Goal: Task Accomplishment & Management: Manage account settings

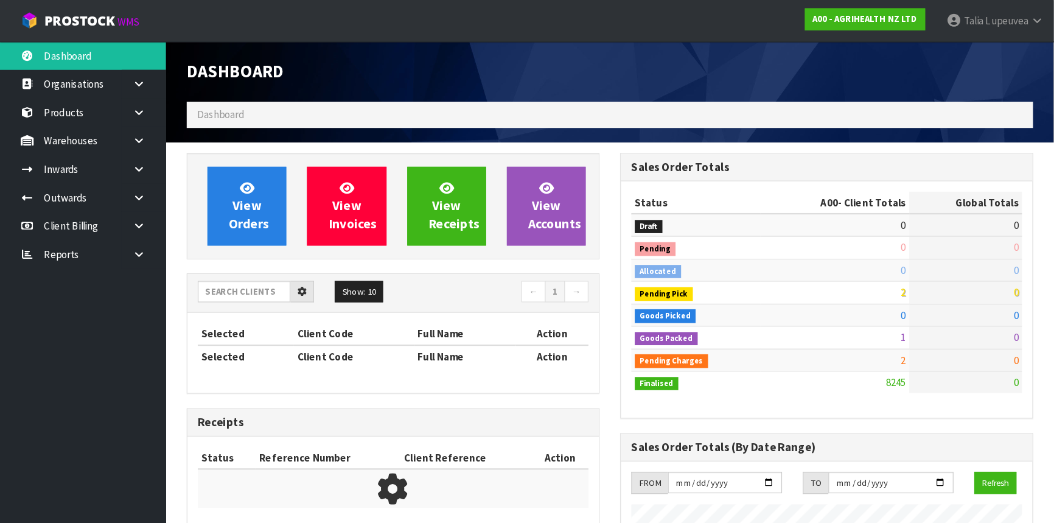
scroll to position [918, 382]
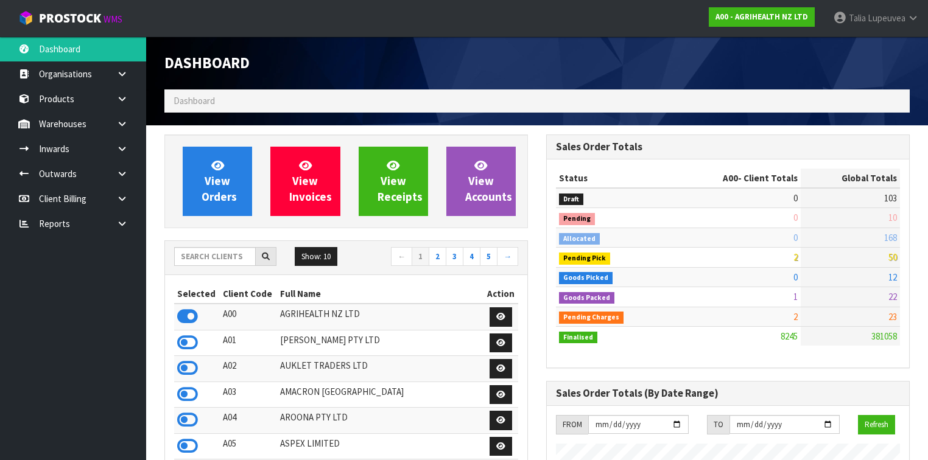
click at [547, 80] on div "Dashboard" at bounding box center [536, 63] width 763 height 53
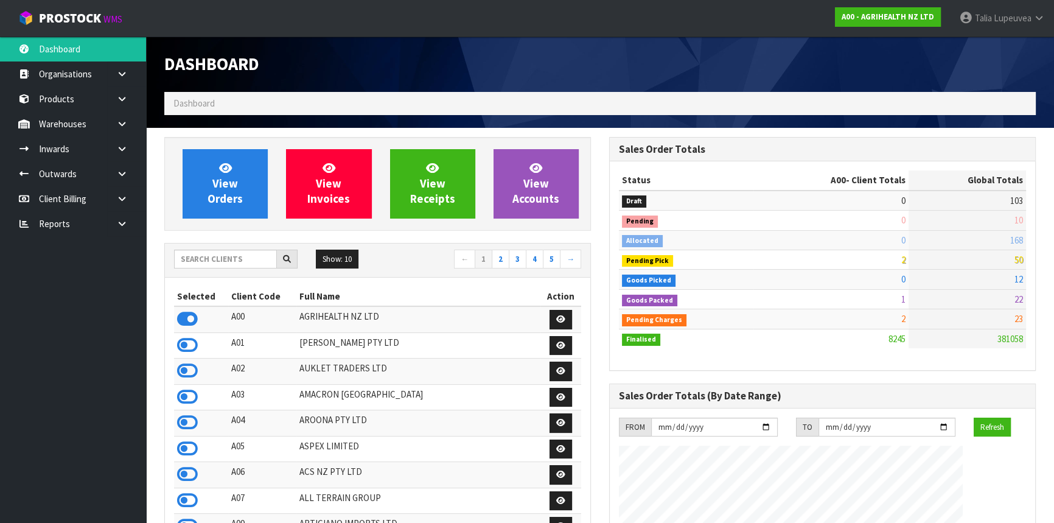
scroll to position [920, 444]
click at [251, 257] on input "text" at bounding box center [225, 259] width 103 height 19
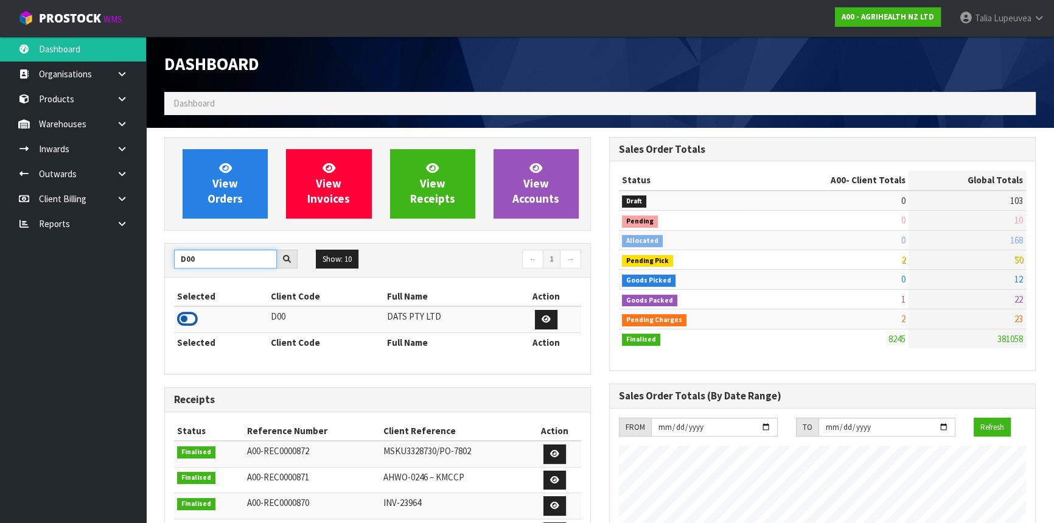
type input "D00"
click at [184, 318] on icon at bounding box center [187, 319] width 21 height 18
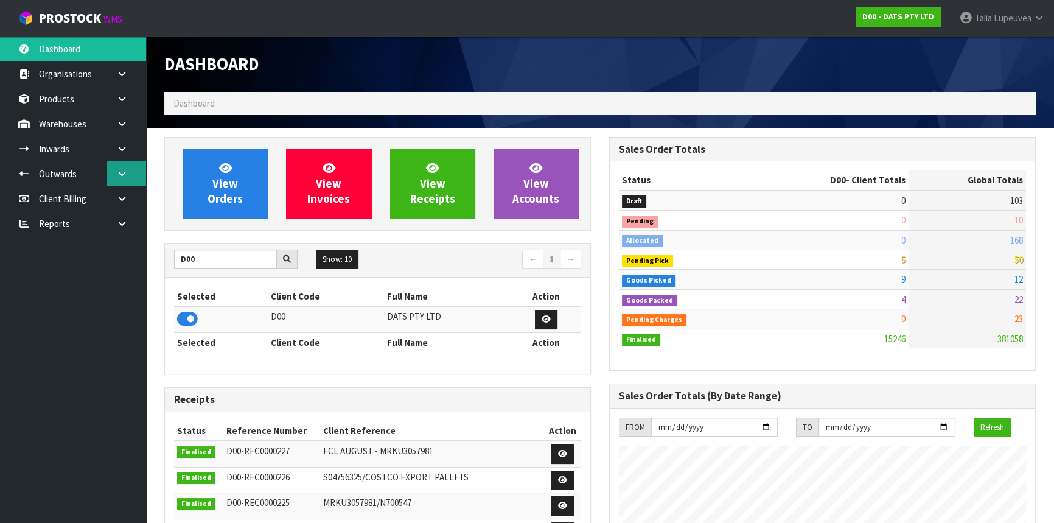
click at [127, 164] on link at bounding box center [126, 173] width 39 height 25
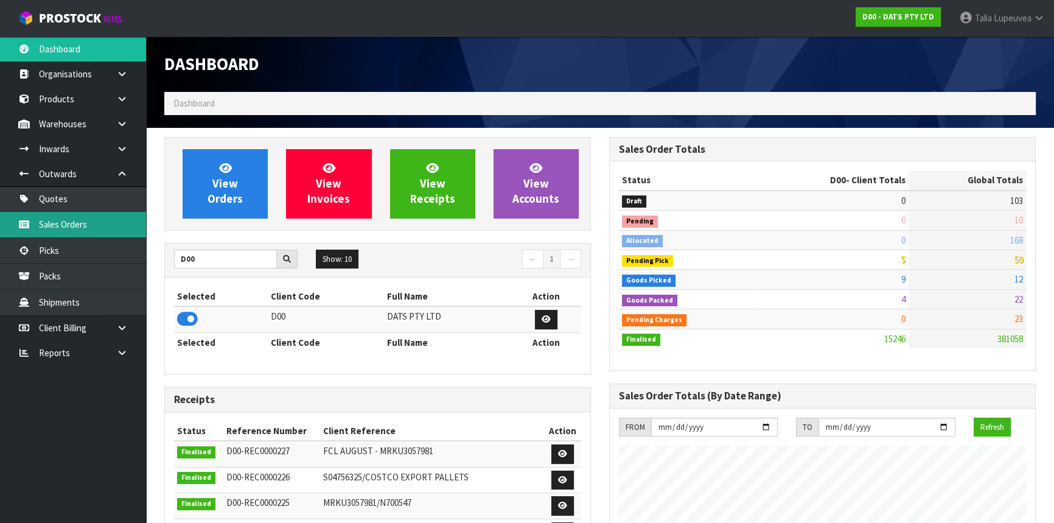
click at [106, 215] on link "Sales Orders" at bounding box center [73, 224] width 146 height 25
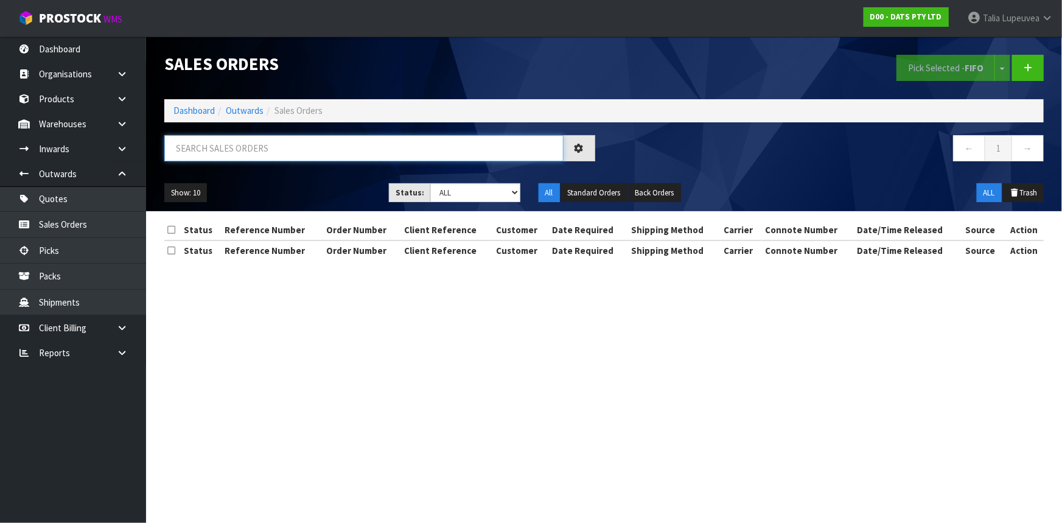
click at [226, 149] on input "text" at bounding box center [363, 148] width 399 height 26
type input "JOB-0412202"
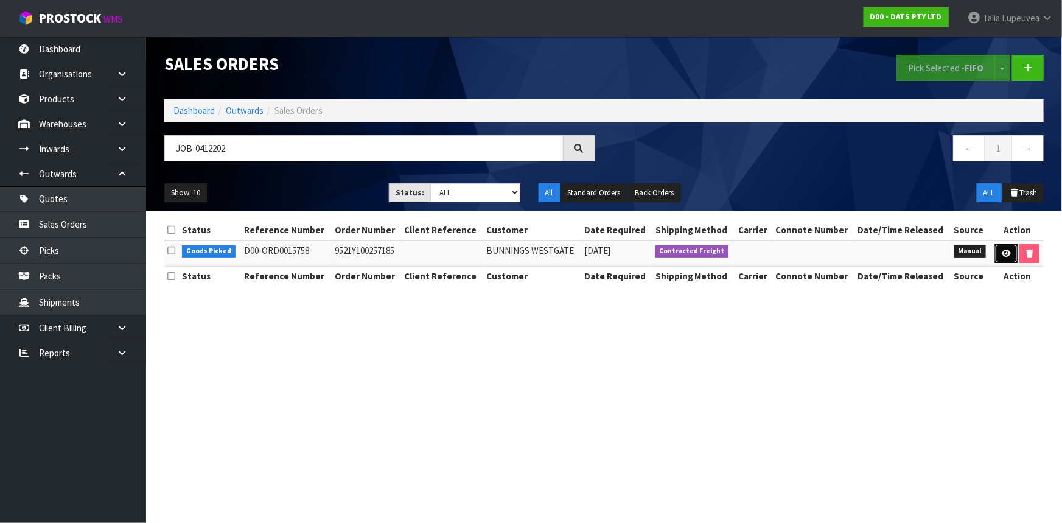
click at [934, 256] on icon at bounding box center [1006, 254] width 9 height 8
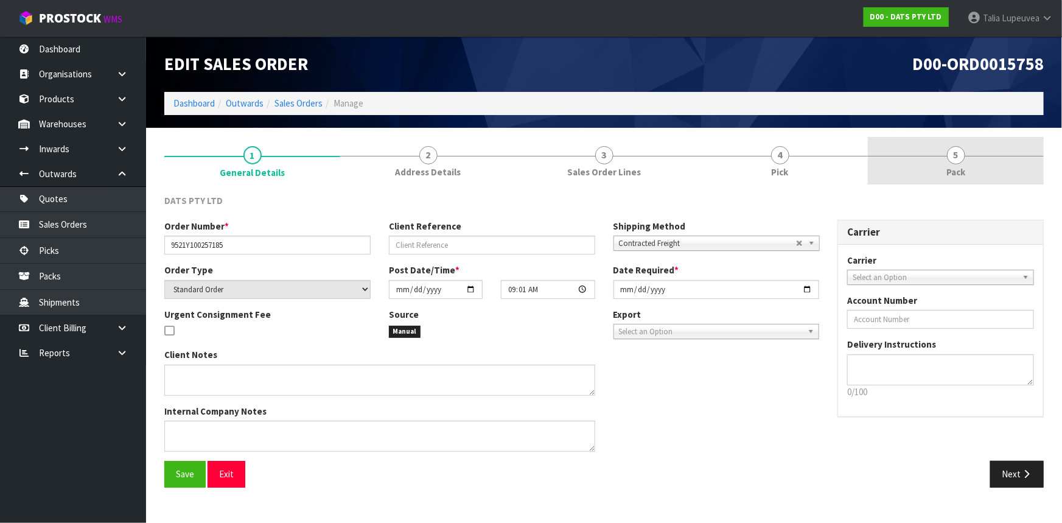
click at [934, 176] on link "5 Pack" at bounding box center [956, 161] width 176 height 48
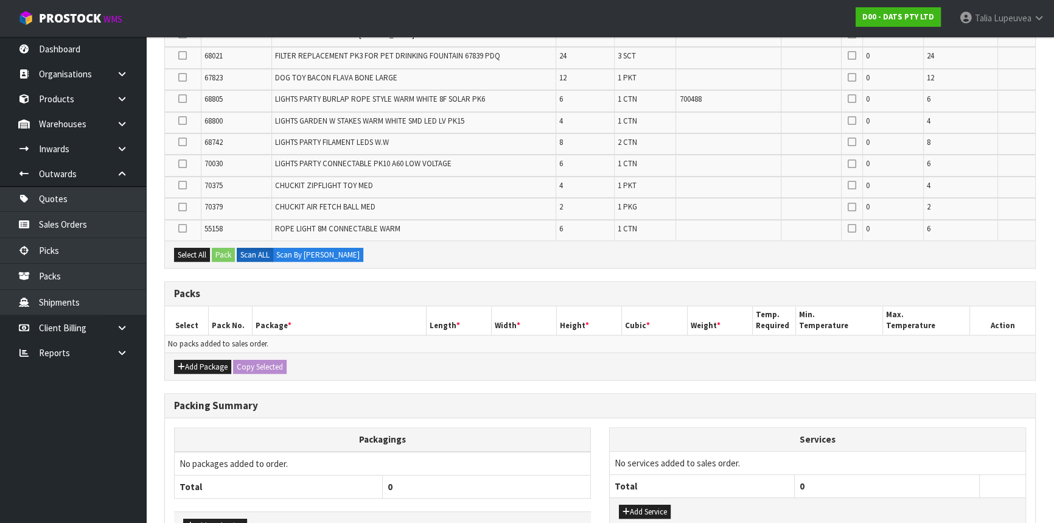
scroll to position [498, 0]
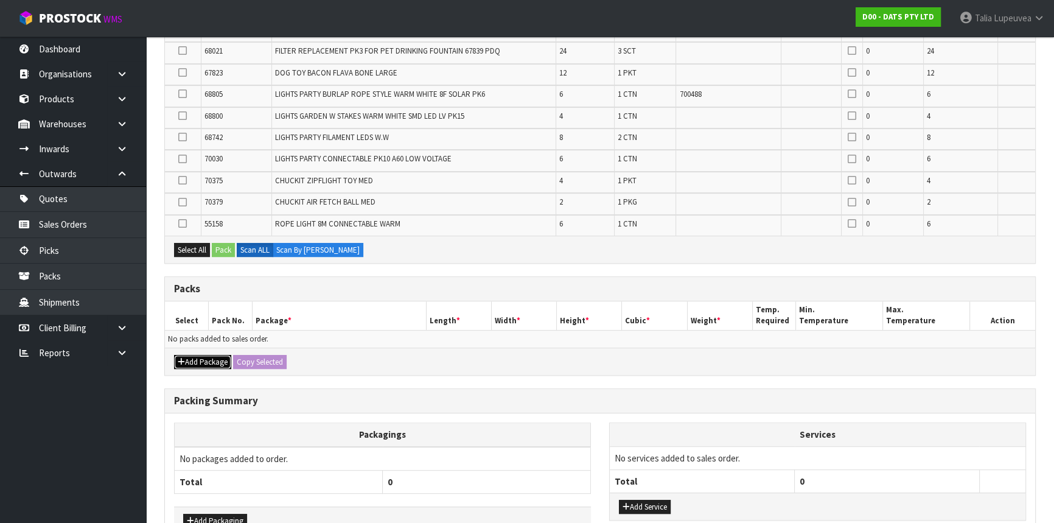
click at [209, 364] on button "Add Package" at bounding box center [202, 362] width 57 height 15
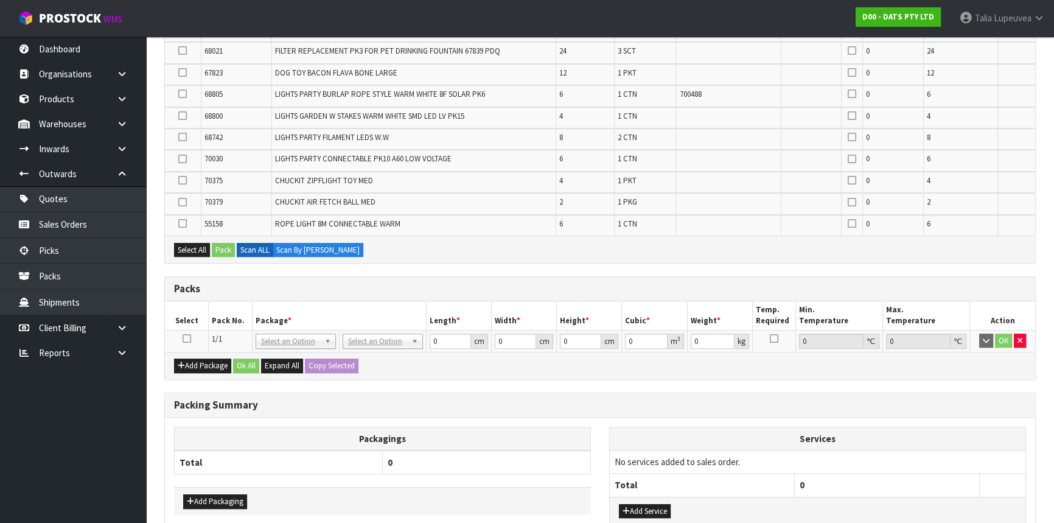
click at [183, 338] on icon at bounding box center [187, 338] width 9 height 1
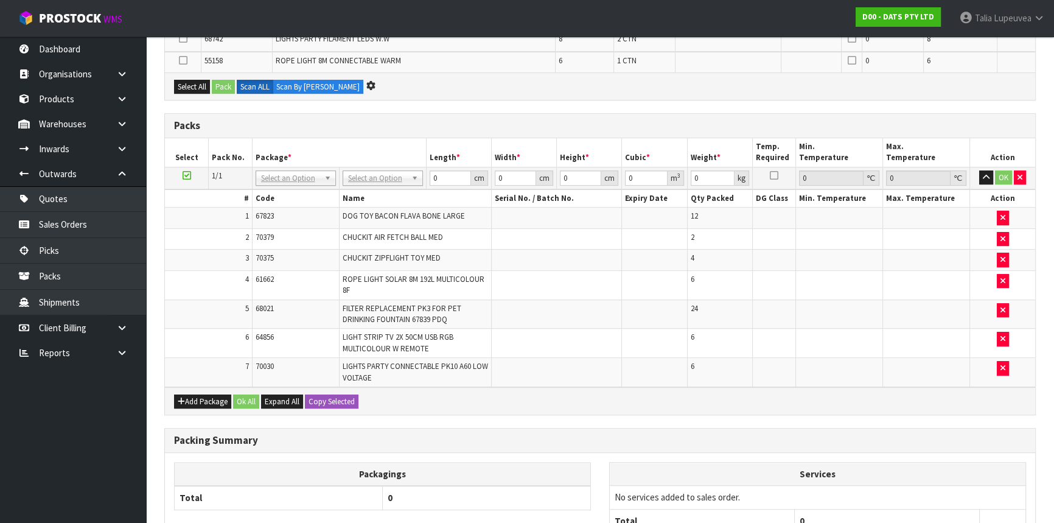
scroll to position [0, 0]
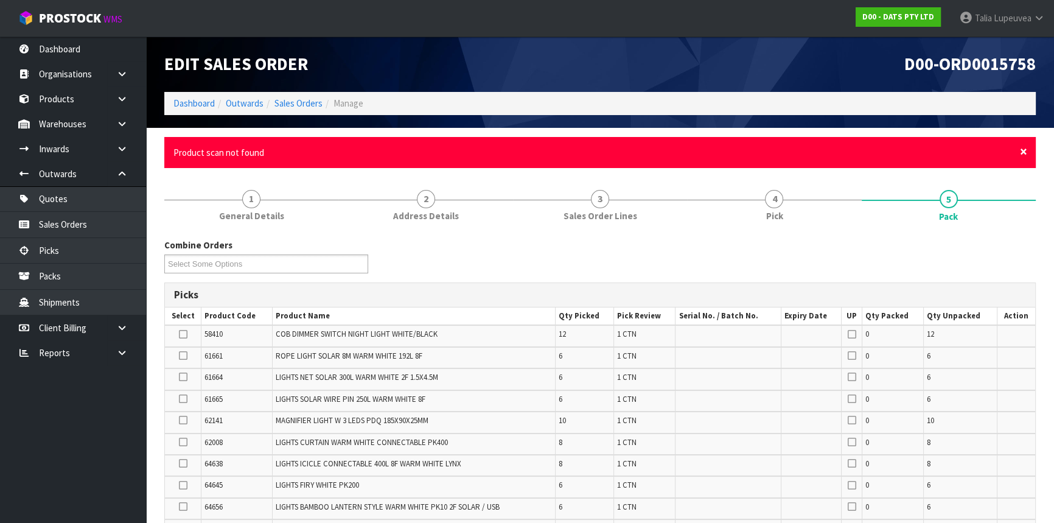
click at [934, 145] on span "×" at bounding box center [1023, 151] width 7 height 17
click at [934, 147] on span "×" at bounding box center [1023, 151] width 7 height 17
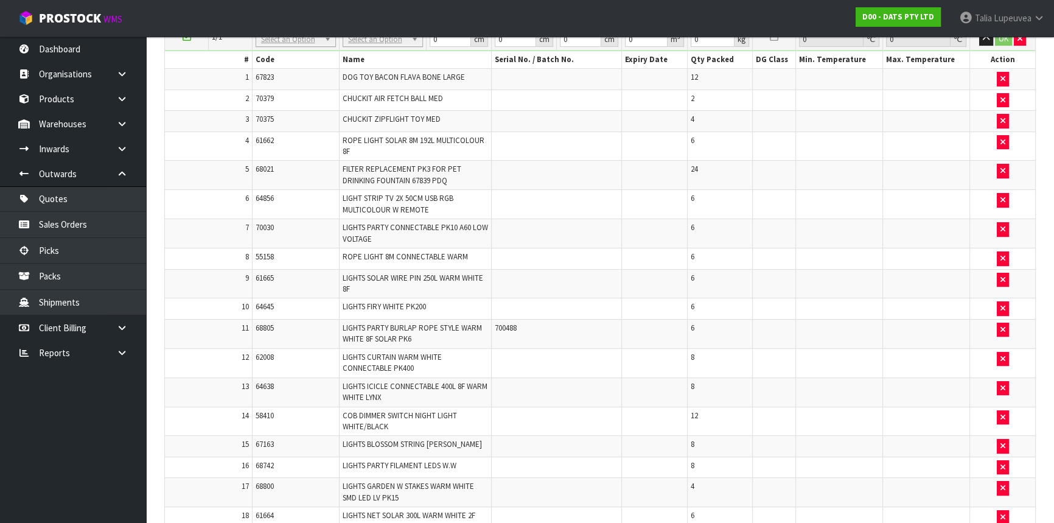
scroll to position [292, 0]
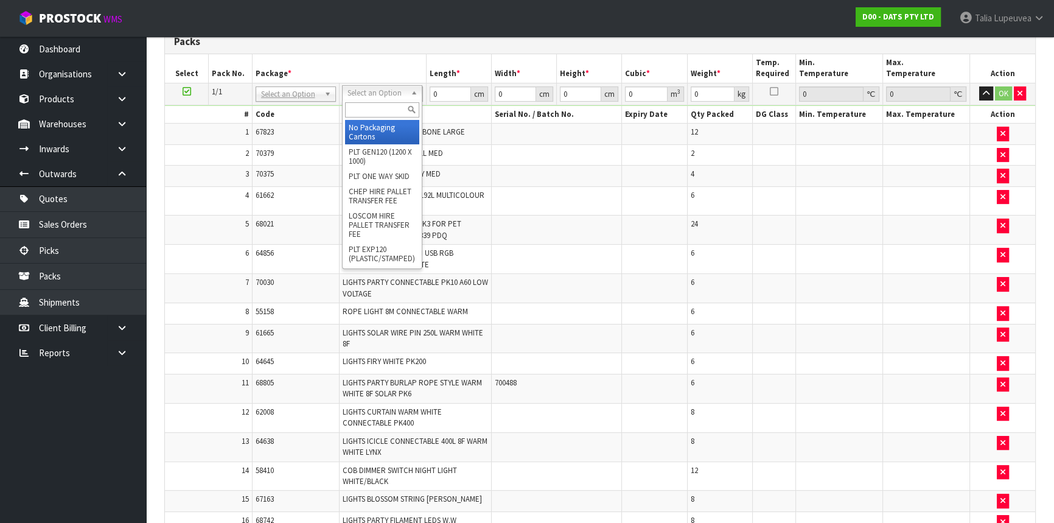
drag, startPoint x: 369, startPoint y: 88, endPoint x: 368, endPoint y: 109, distance: 20.8
click at [368, 107] on input "text" at bounding box center [382, 109] width 74 height 15
type input "PLT"
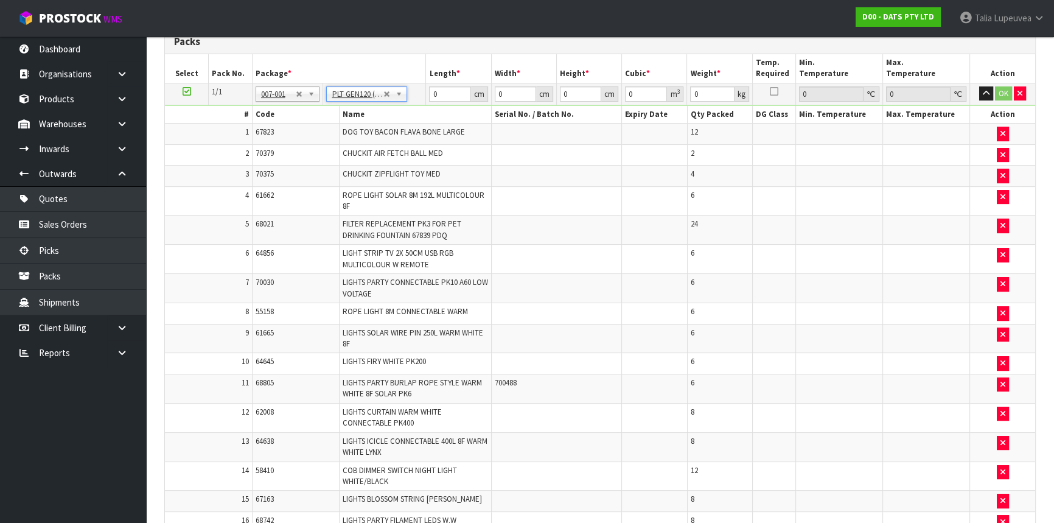
type input "120"
type input "100"
type input "89.516"
click at [512, 88] on input "100" at bounding box center [515, 93] width 41 height 15
type input "110"
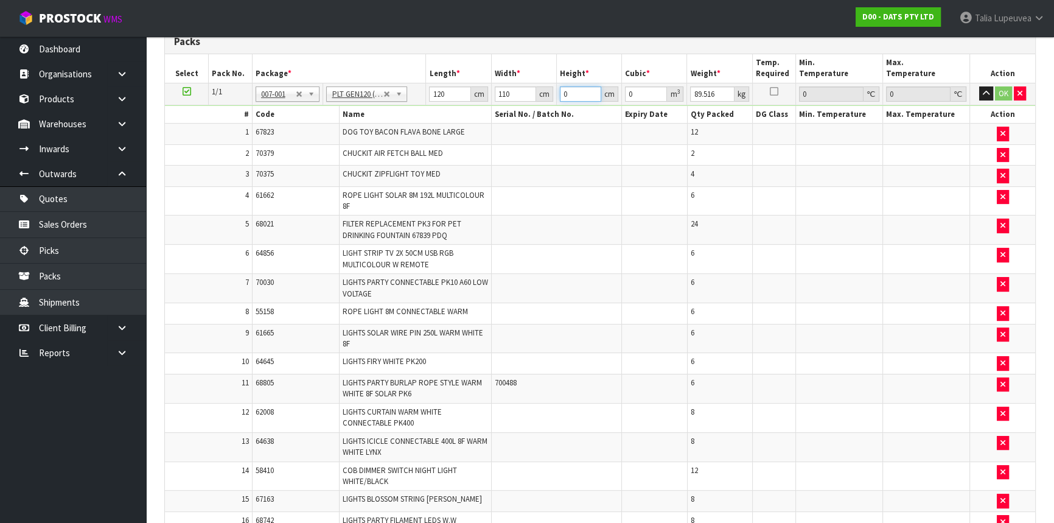
type input "7"
type input "0.0924"
type input "75"
type input "0.99"
type input "75"
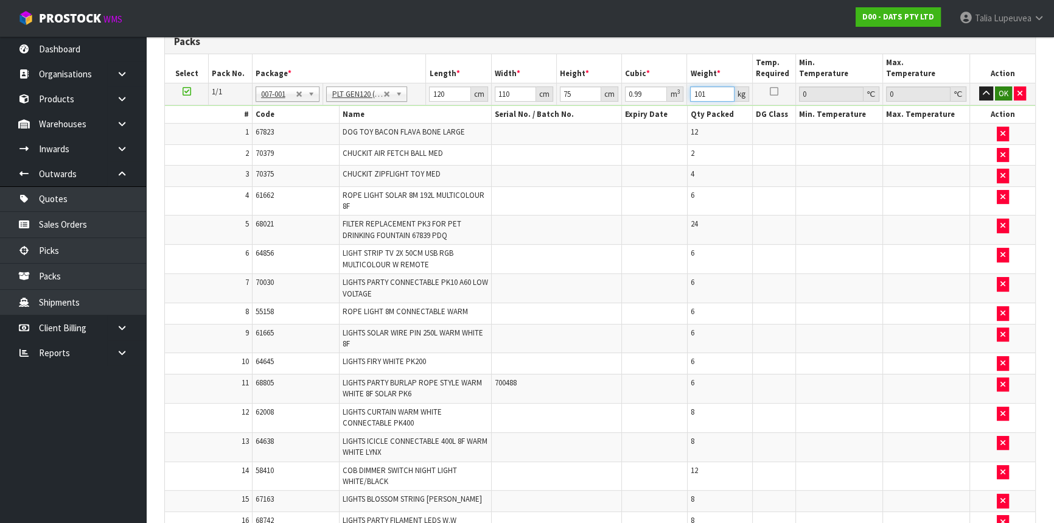
type input "101"
click at [934, 93] on button "OK" at bounding box center [1003, 93] width 17 height 15
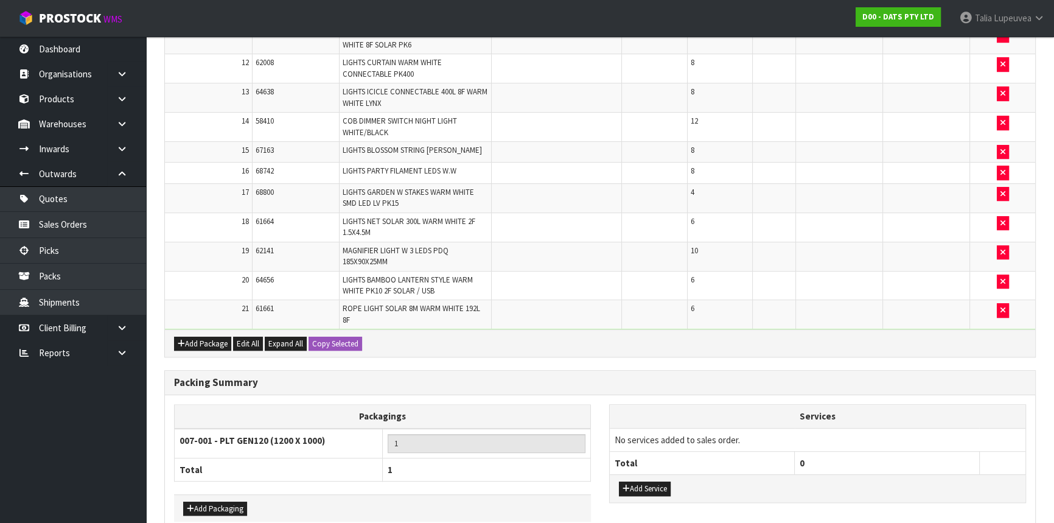
scroll to position [701, 0]
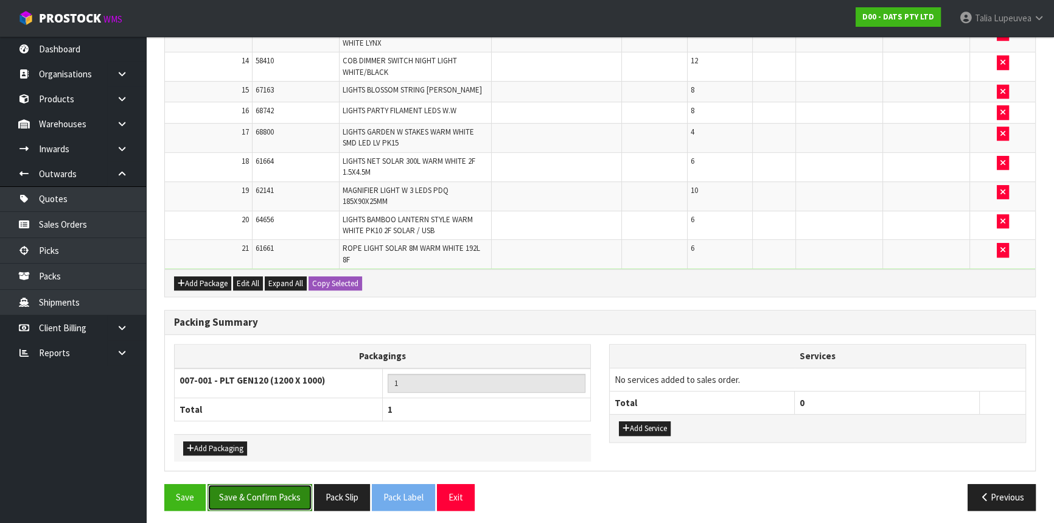
click at [284, 460] on button "Save & Confirm Packs" at bounding box center [260, 497] width 105 height 26
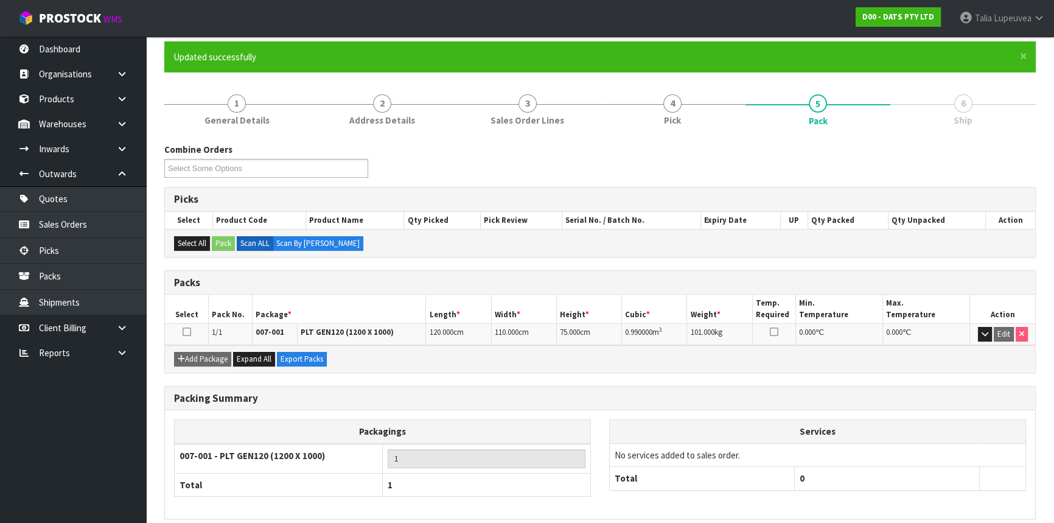
scroll to position [0, 0]
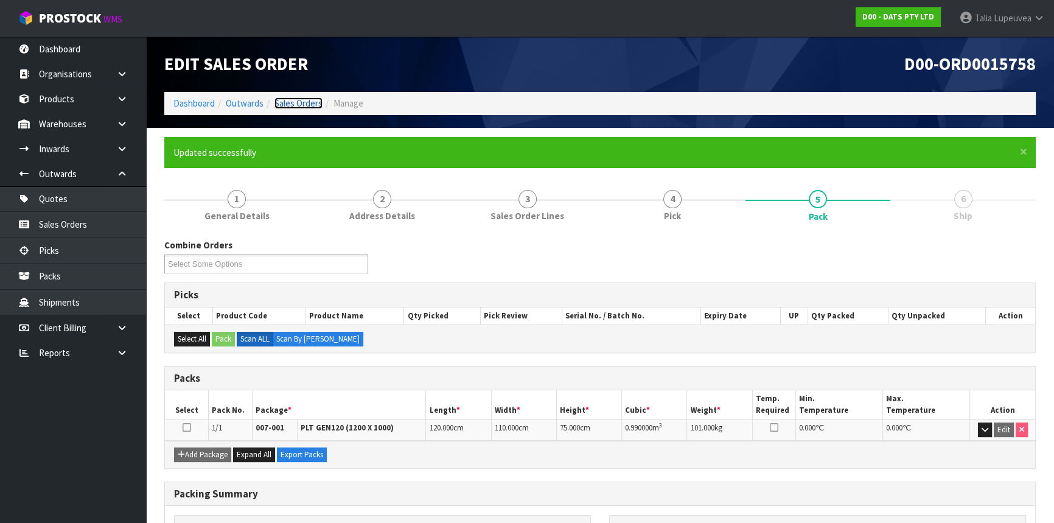
click at [292, 103] on link "Sales Orders" at bounding box center [298, 103] width 48 height 12
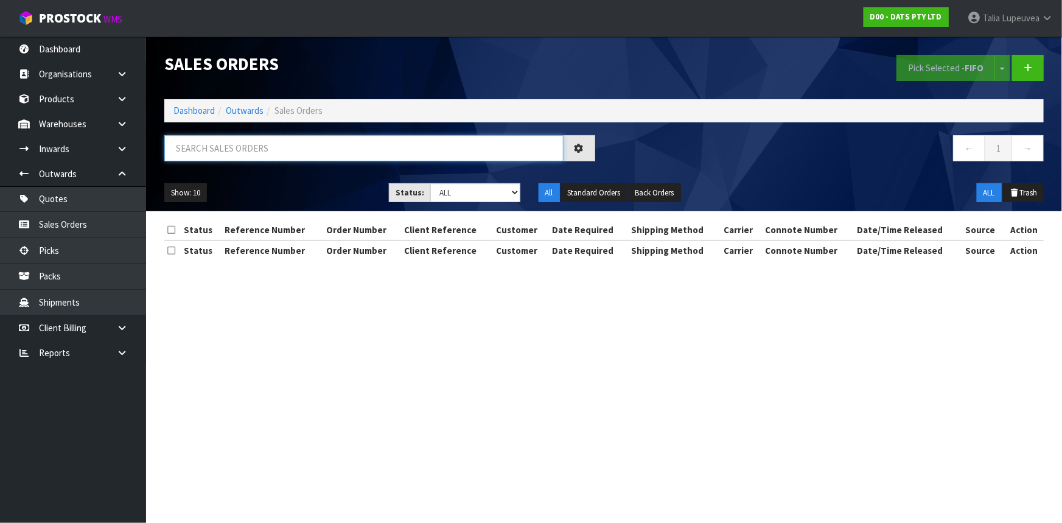
click at [301, 142] on input "text" at bounding box center [363, 148] width 399 height 26
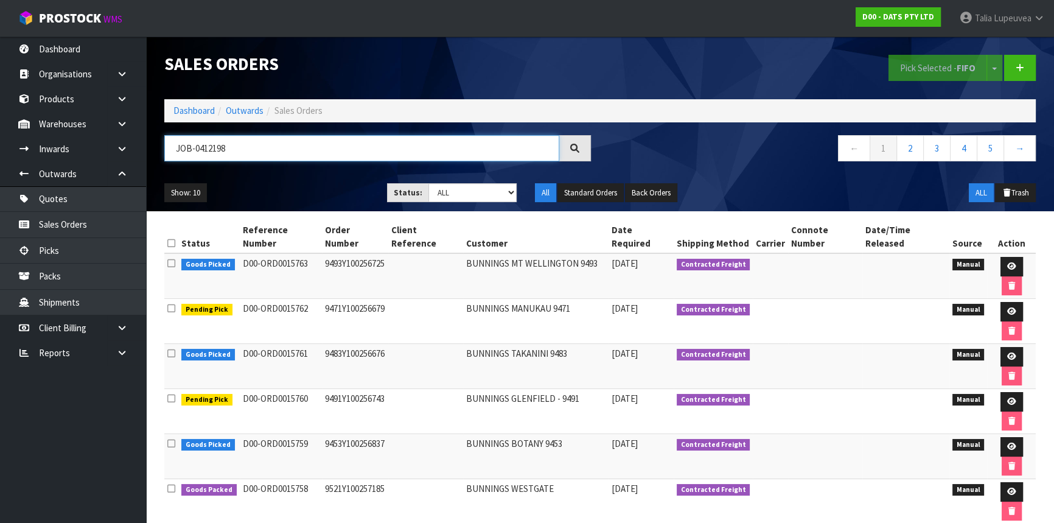
type input "JOB-0412198"
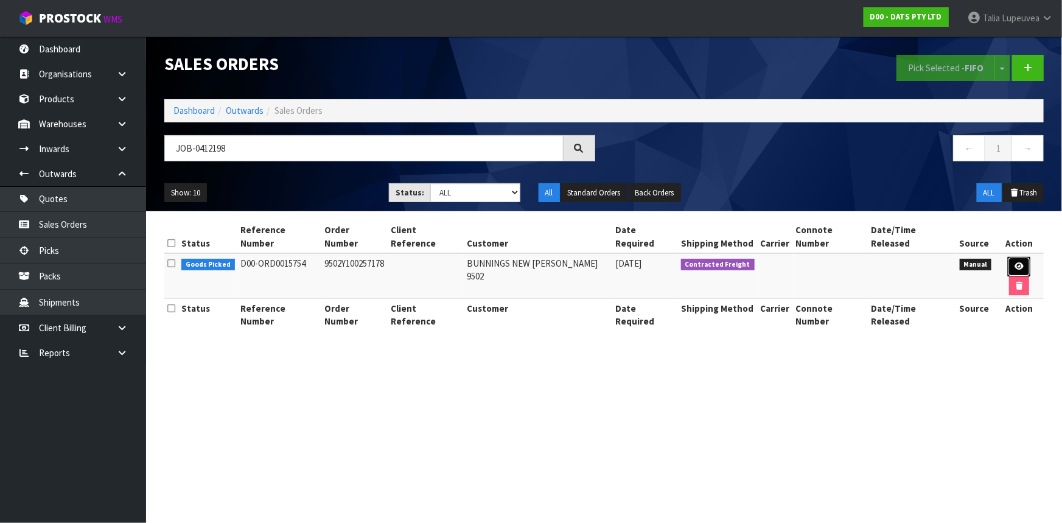
click at [934, 257] on link at bounding box center [1019, 266] width 23 height 19
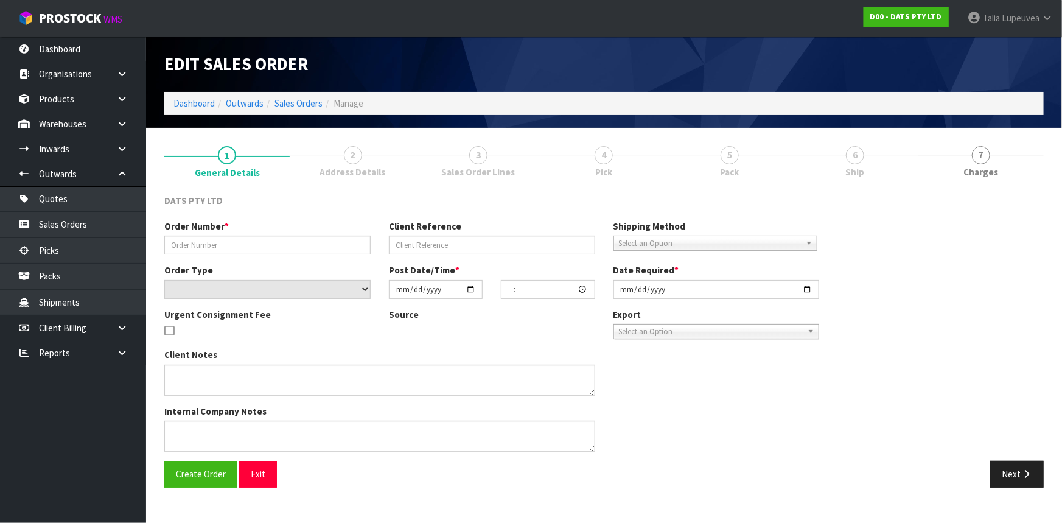
type input "9502Y100257178"
select select "number:0"
type input "[DATE]"
type input "08:51:00.000"
type input "[DATE]"
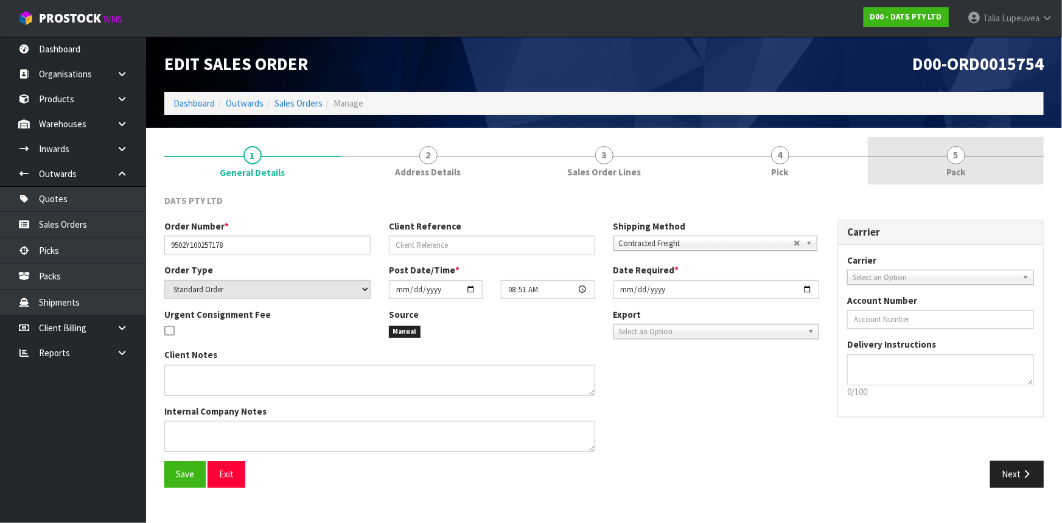
click at [934, 178] on span "Pack" at bounding box center [955, 172] width 19 height 13
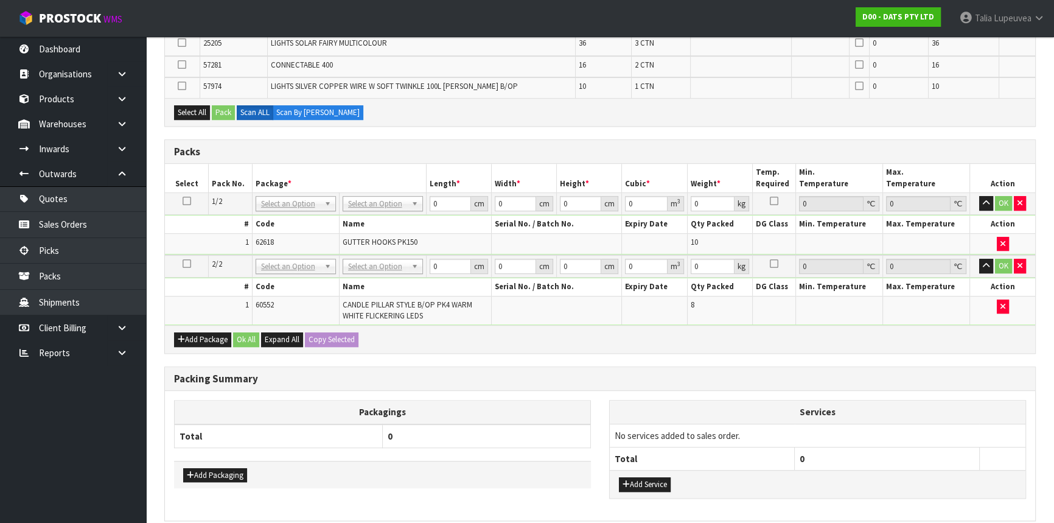
scroll to position [678, 0]
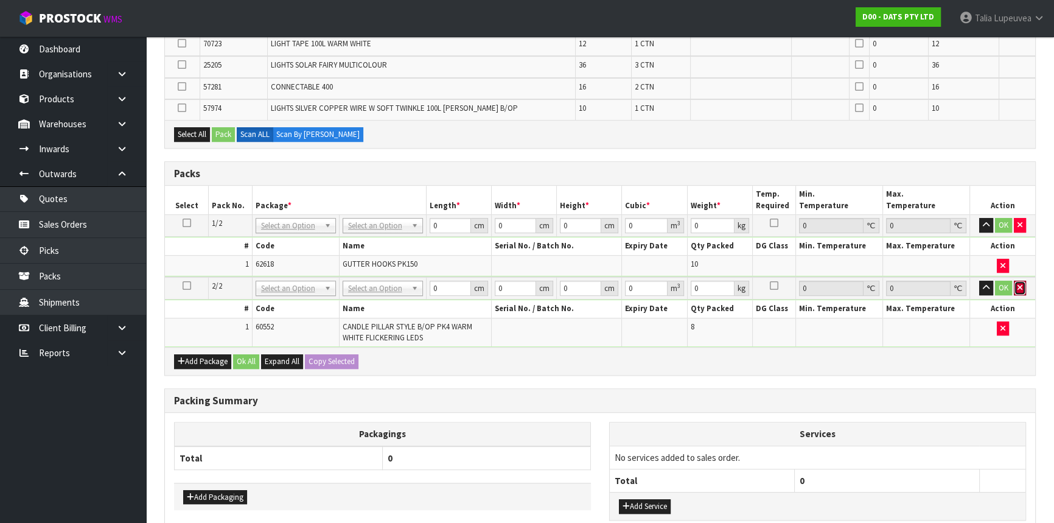
click at [934, 281] on button "button" at bounding box center [1020, 288] width 12 height 15
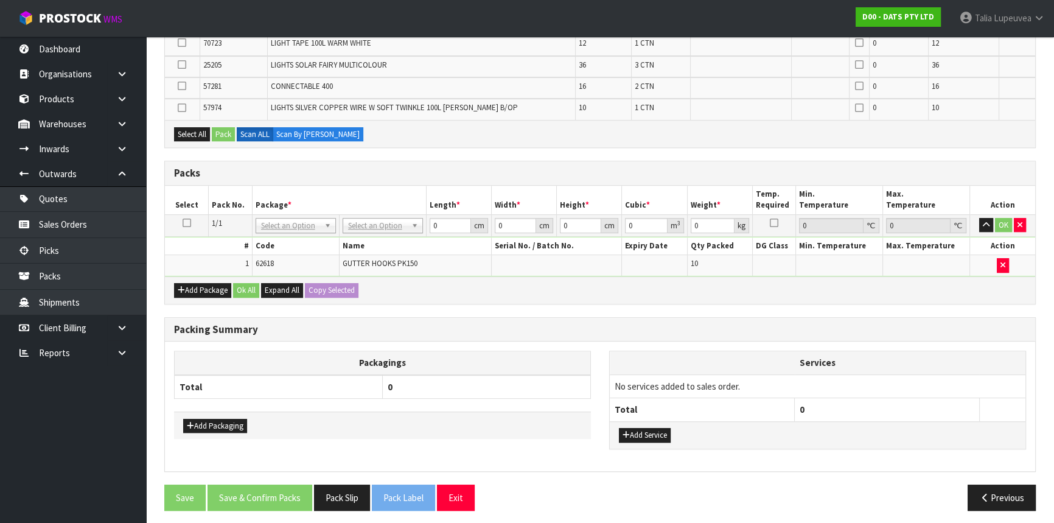
click at [186, 223] on icon at bounding box center [187, 223] width 9 height 1
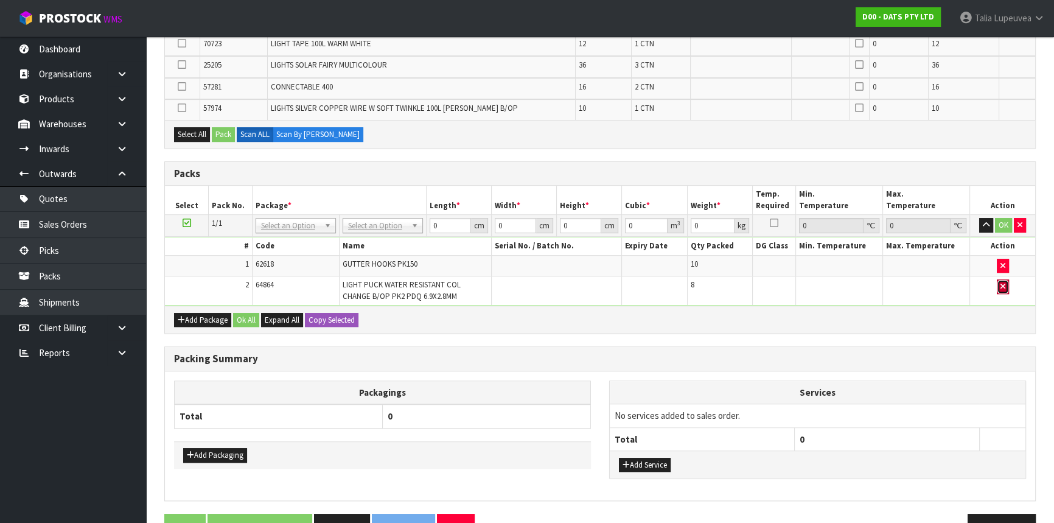
click at [934, 279] on button "button" at bounding box center [1003, 286] width 12 height 15
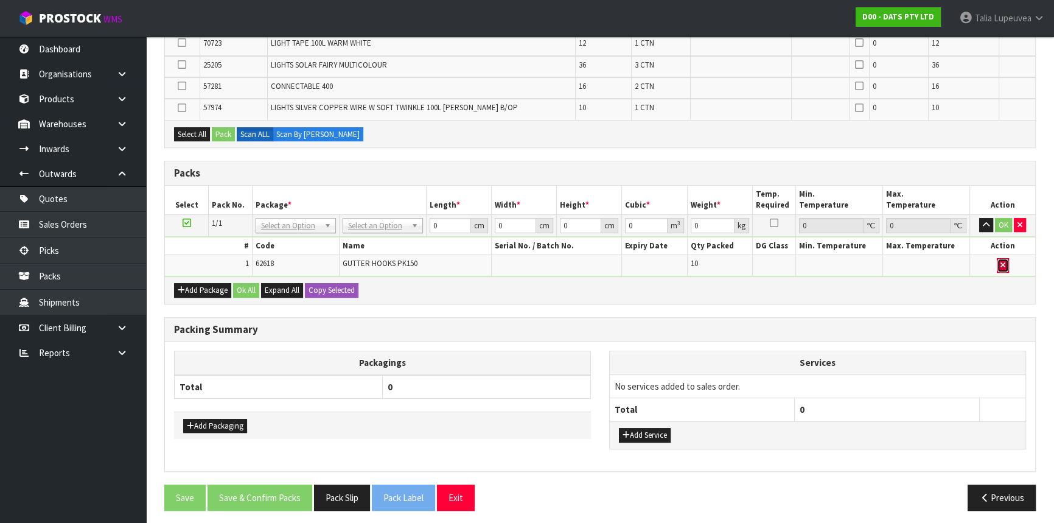
click at [934, 266] on button "button" at bounding box center [1003, 265] width 12 height 15
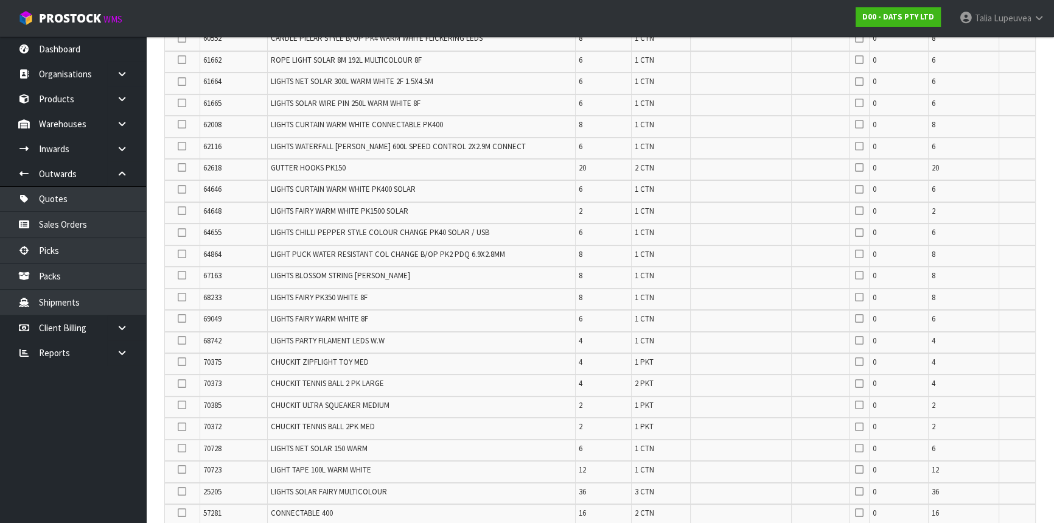
scroll to position [218, 0]
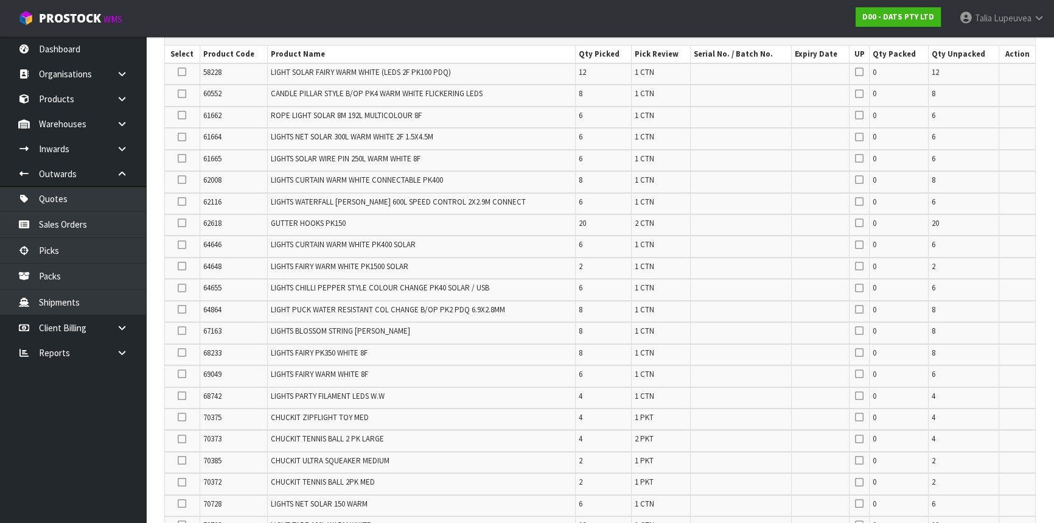
click at [181, 94] on icon at bounding box center [182, 94] width 9 height 1
click at [0, 0] on input "checkbox" at bounding box center [0, 0] width 0 height 0
click at [183, 94] on icon at bounding box center [182, 94] width 9 height 1
click at [0, 0] on input "checkbox" at bounding box center [0, 0] width 0 height 0
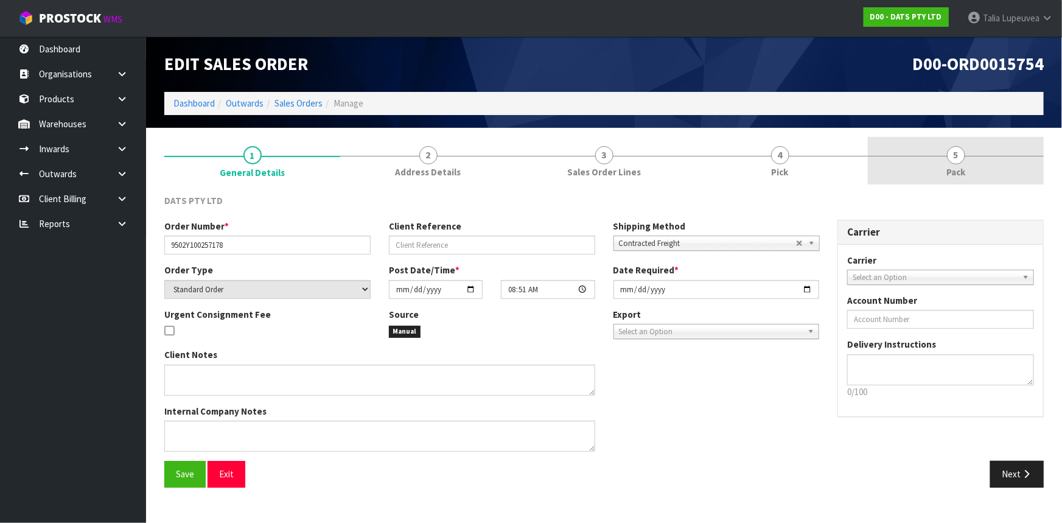
click at [917, 157] on link "5 Pack" at bounding box center [956, 161] width 176 height 48
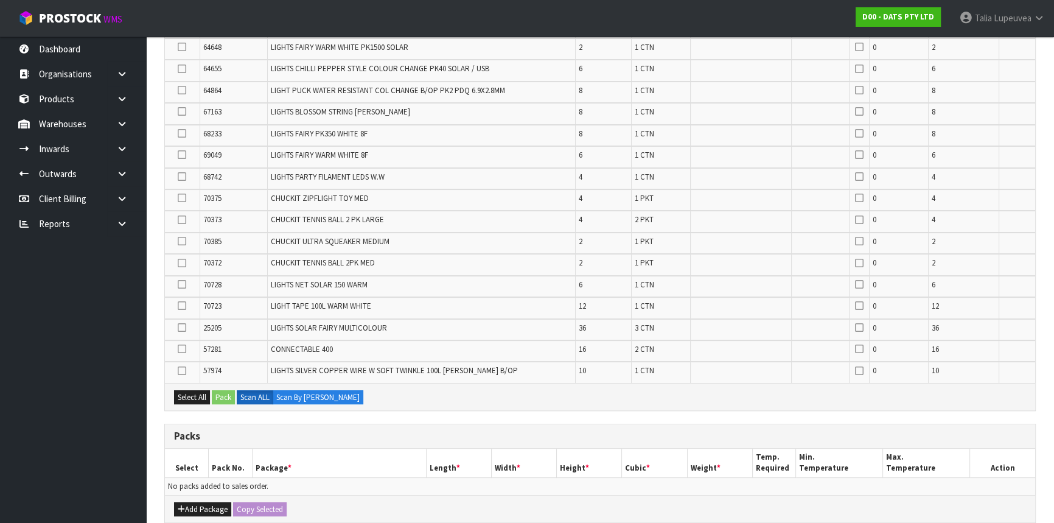
scroll to position [442, 0]
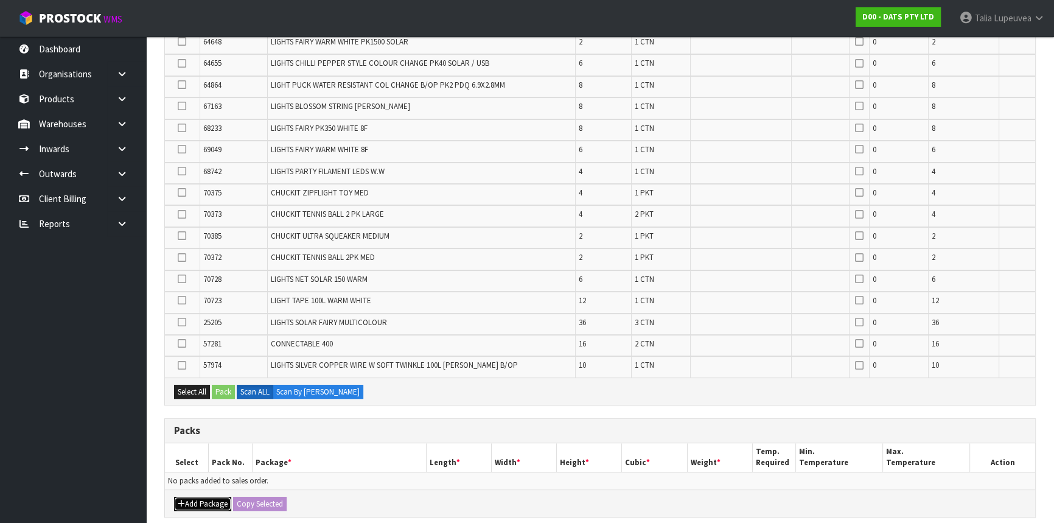
click at [190, 497] on button "Add Package" at bounding box center [202, 504] width 57 height 15
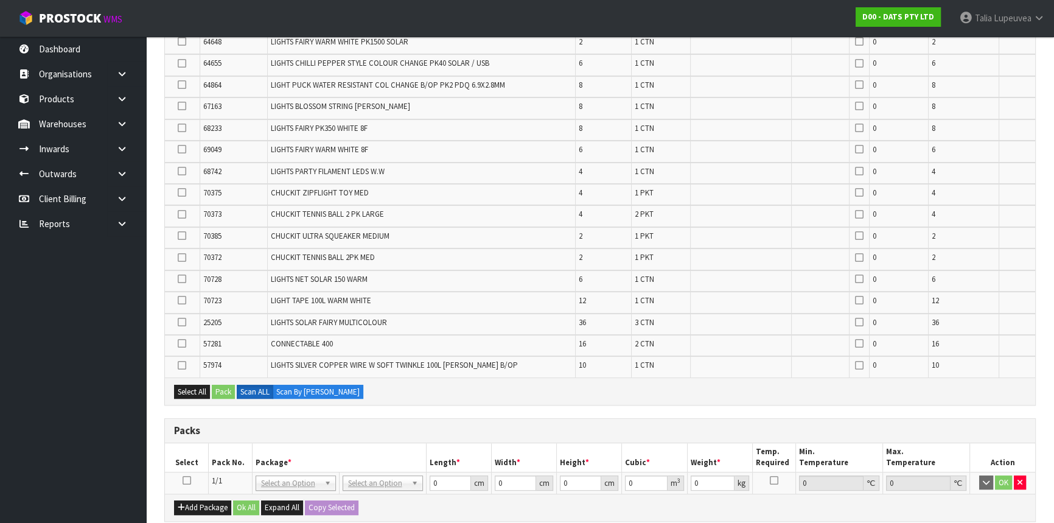
click at [184, 480] on icon at bounding box center [187, 480] width 9 height 1
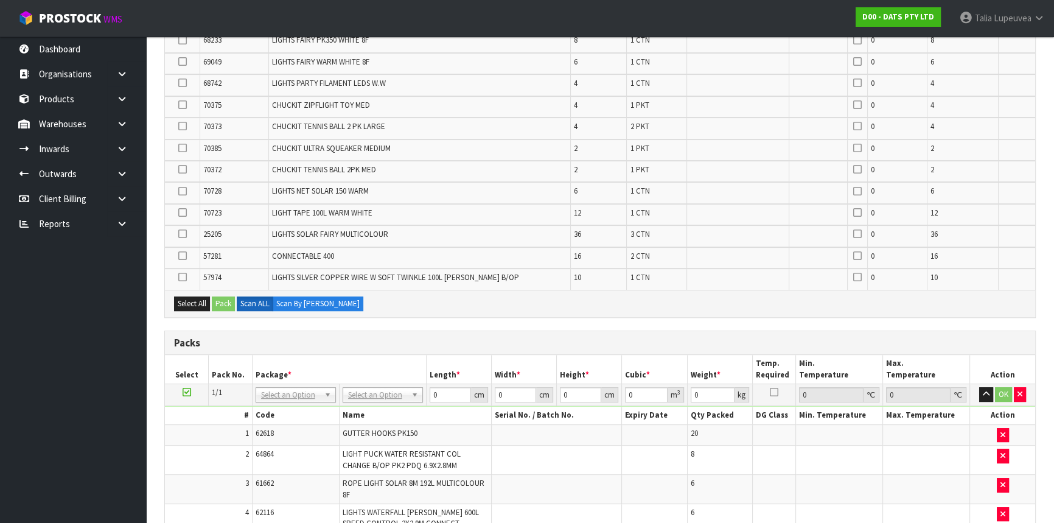
scroll to position [0, 0]
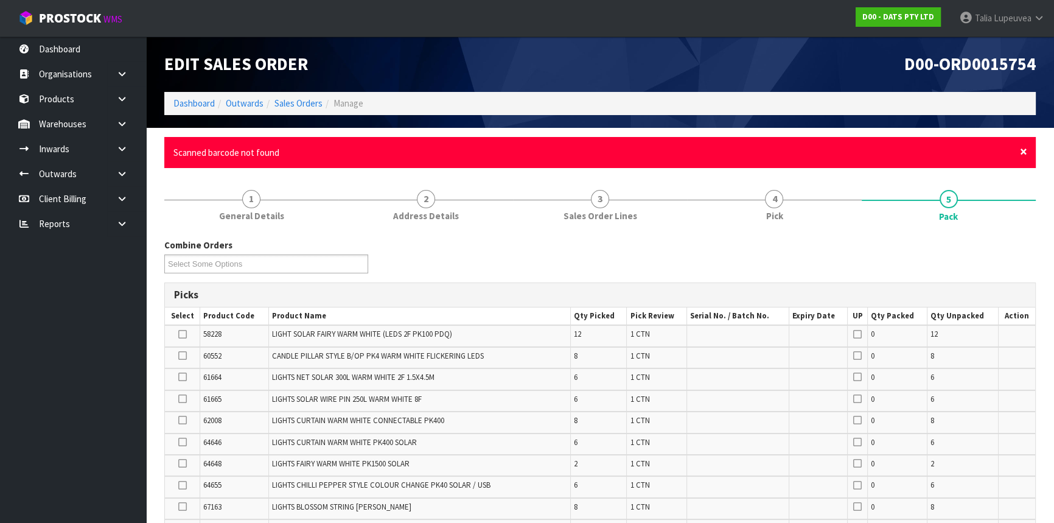
click at [1023, 145] on span "×" at bounding box center [1023, 151] width 7 height 17
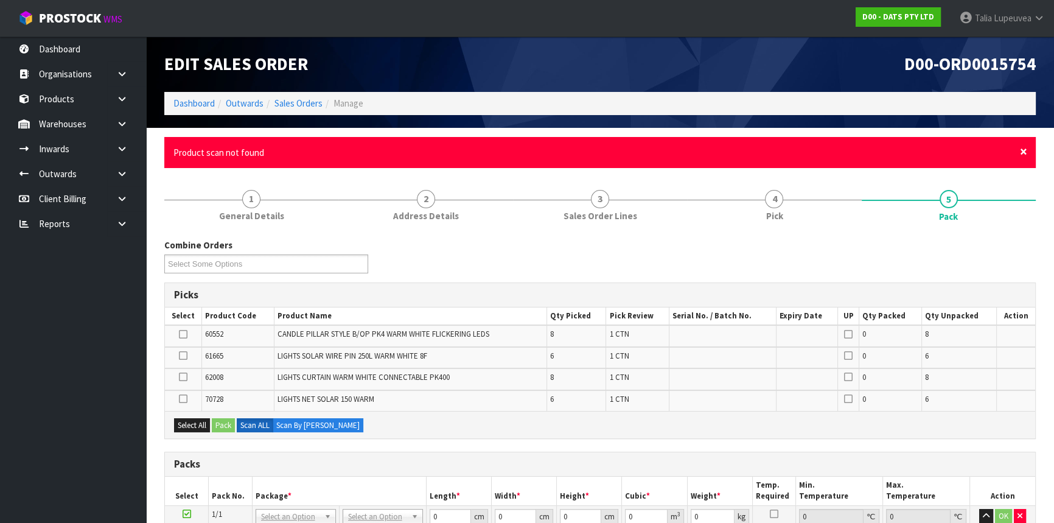
click at [1023, 150] on span "×" at bounding box center [1023, 151] width 7 height 17
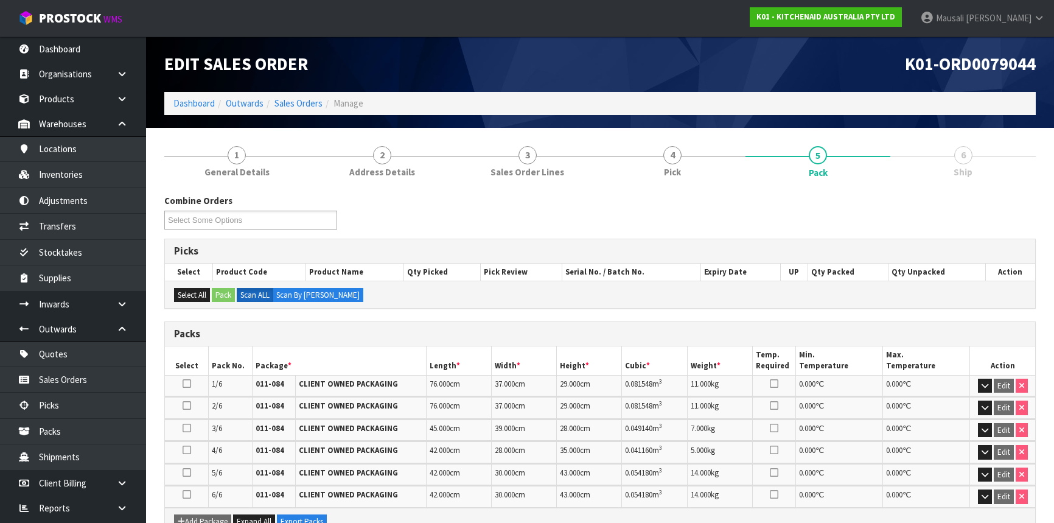
scroll to position [213, 0]
